Goal: Transaction & Acquisition: Purchase product/service

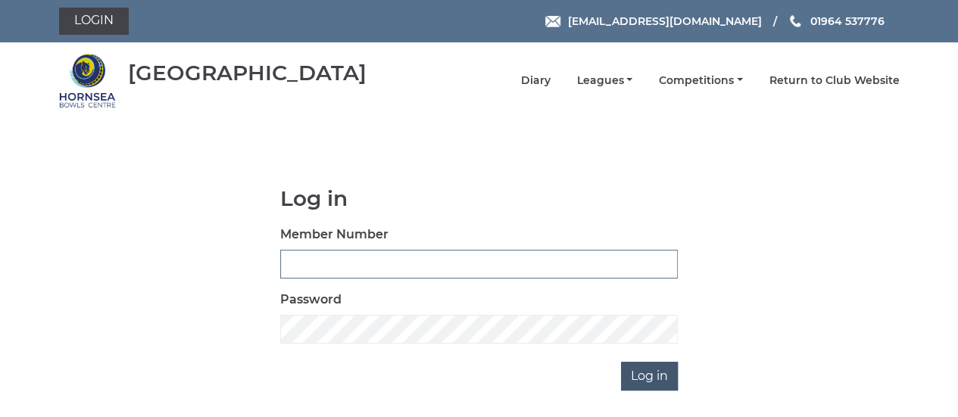
type input "0888"
click at [648, 383] on input "Log in" at bounding box center [649, 376] width 57 height 29
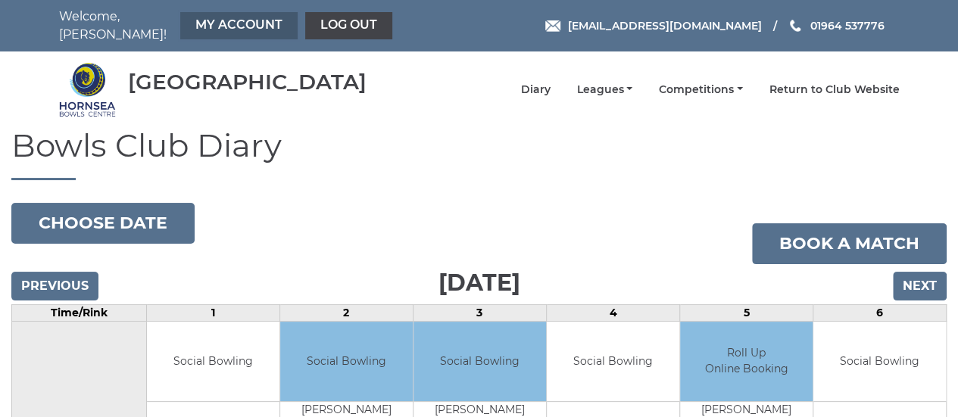
click at [207, 14] on link "My Account" at bounding box center [238, 25] width 117 height 27
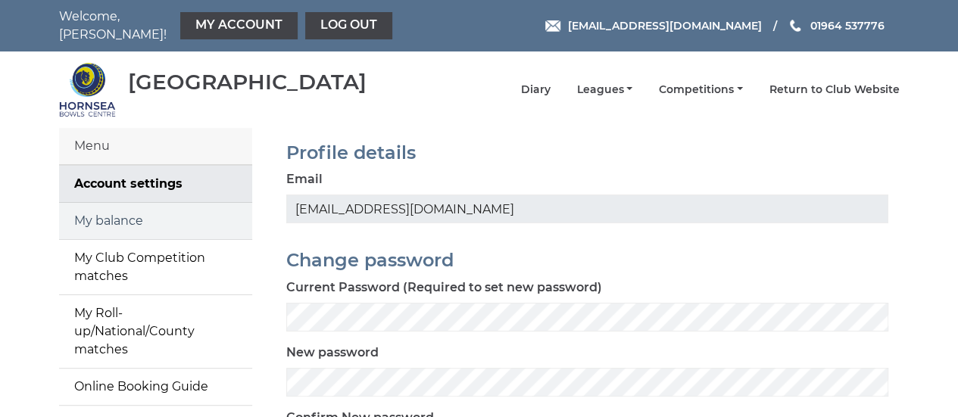
click at [132, 211] on link "My balance" at bounding box center [155, 221] width 193 height 36
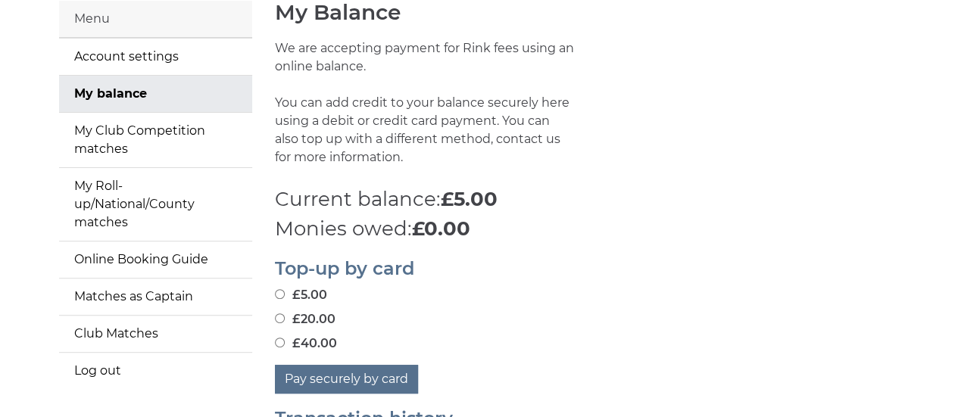
scroll to position [152, 0]
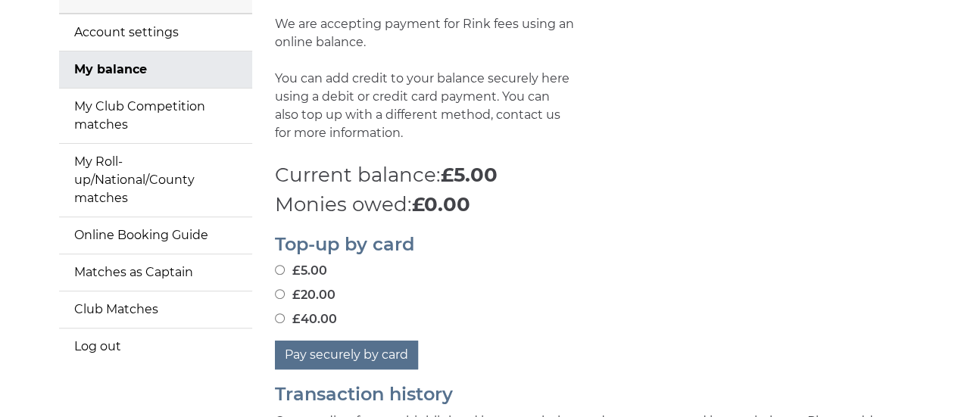
click at [277, 289] on input "£20.00" at bounding box center [280, 294] width 10 height 10
radio input "true"
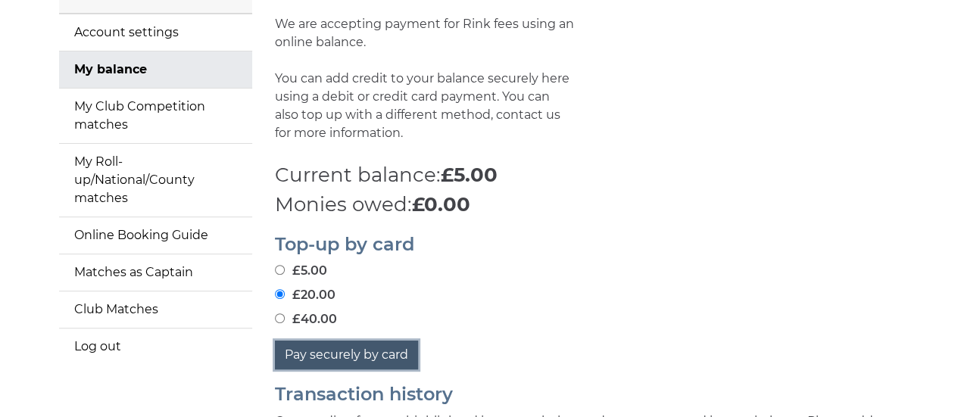
click at [311, 348] on button "Pay securely by card" at bounding box center [346, 355] width 143 height 29
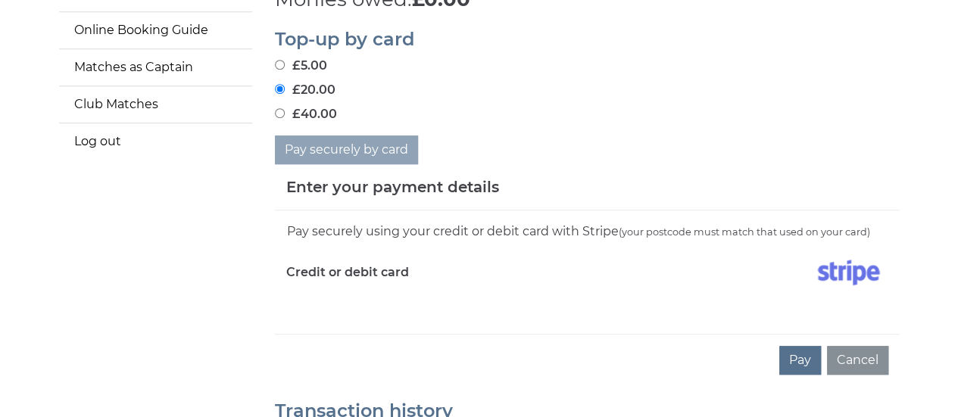
scroll to position [379, 0]
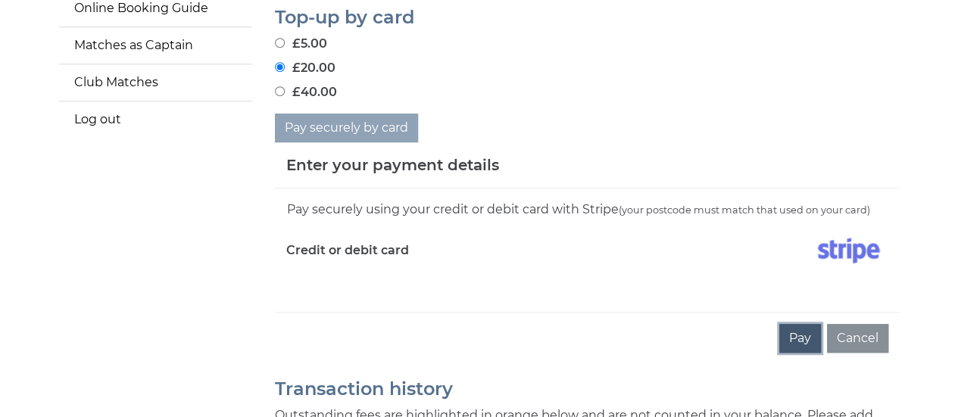
click at [799, 326] on button "Pay" at bounding box center [800, 338] width 42 height 29
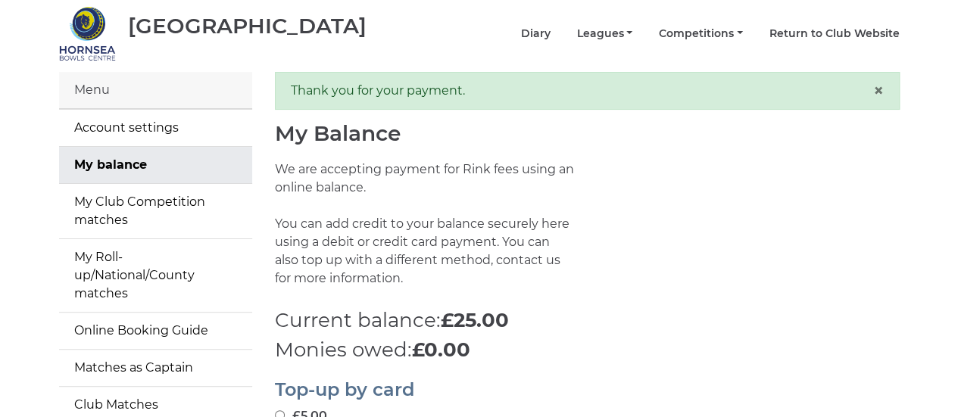
scroll to position [76, 0]
